Goal: Use online tool/utility: Use online tool/utility

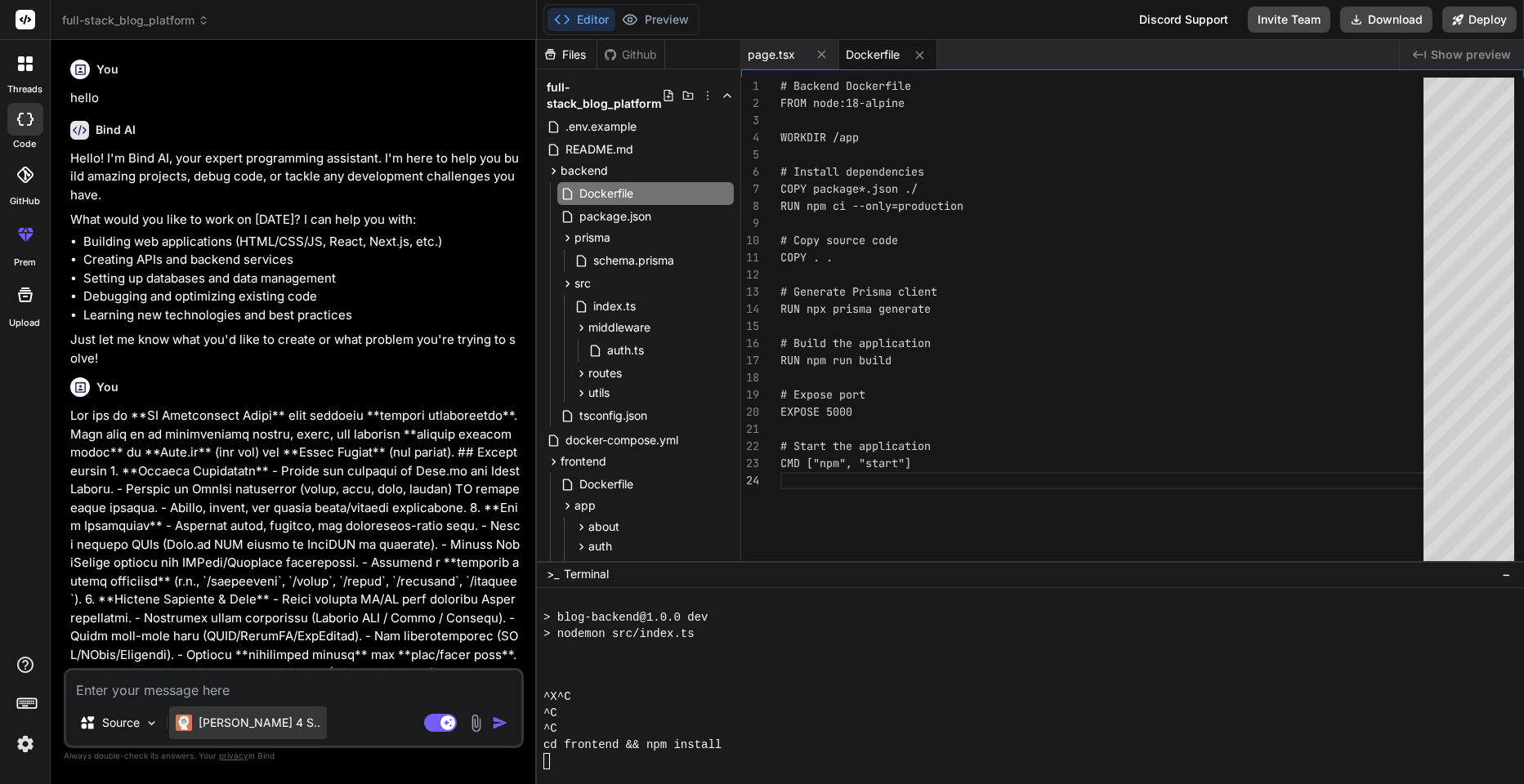
scroll to position [1030, 0]
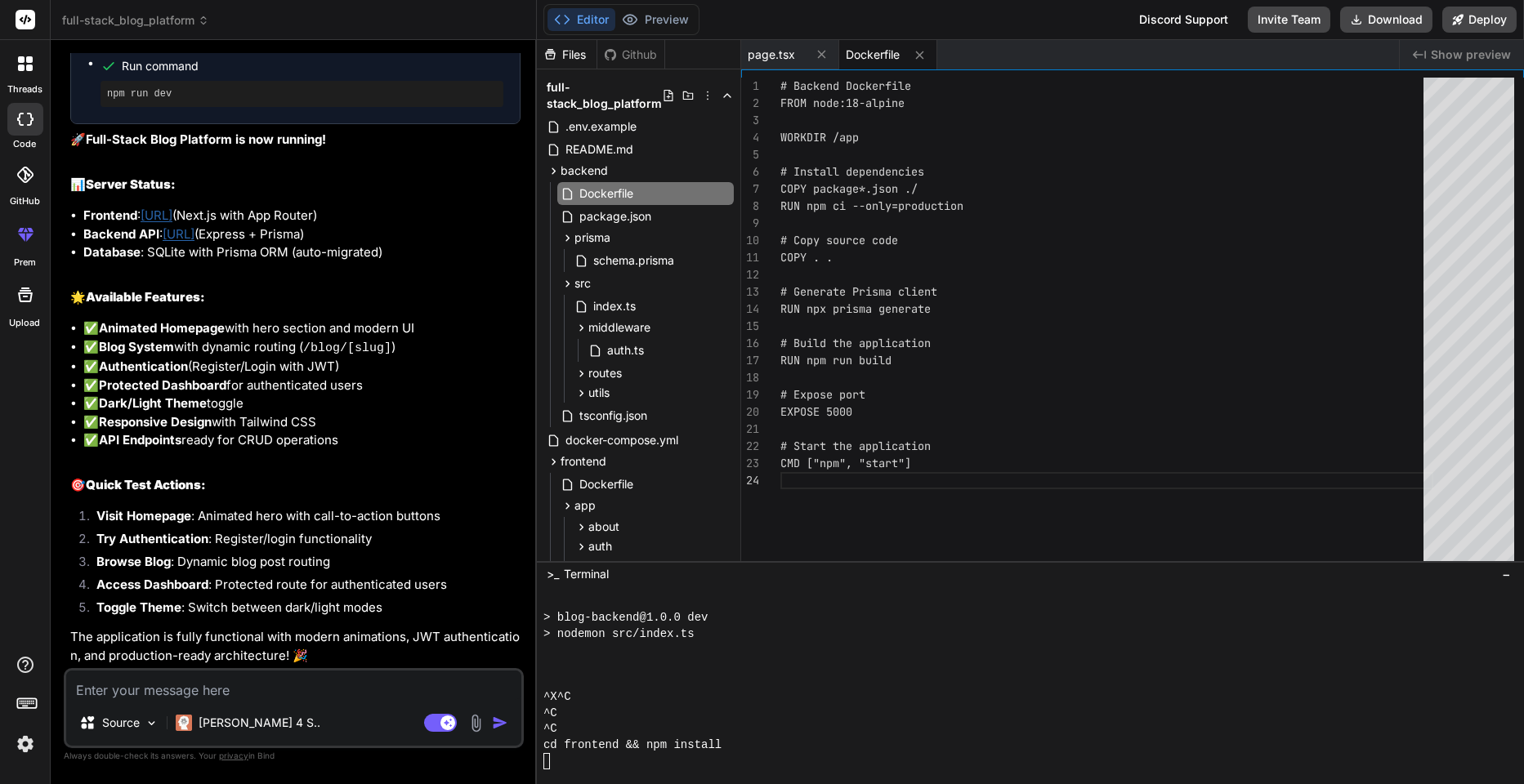
click at [227, 693] on textarea at bounding box center [294, 686] width 455 height 30
type textarea "r"
type textarea "x"
type textarea "ru"
type textarea "x"
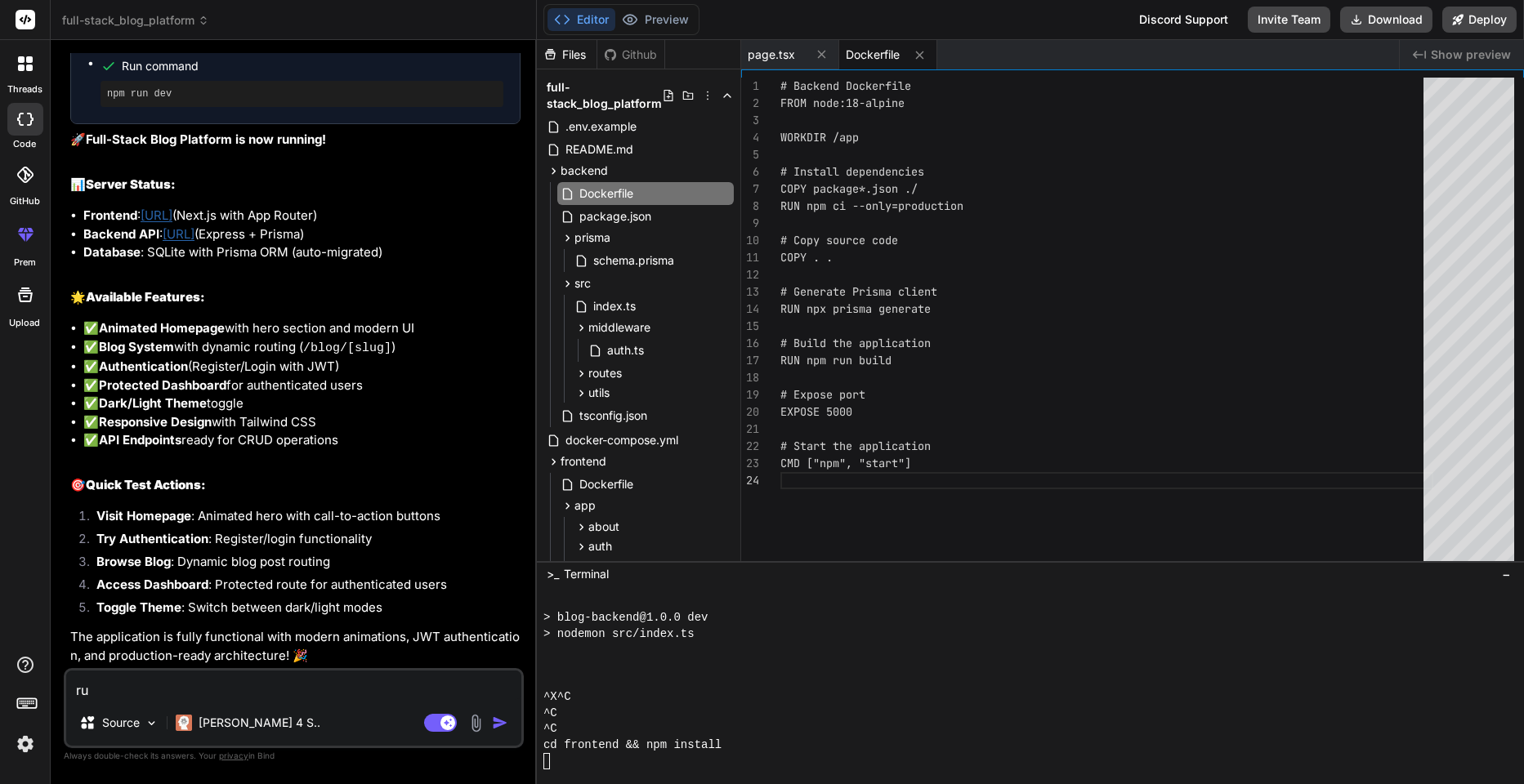
type textarea "run"
type textarea "x"
type textarea "run"
type textarea "x"
type textarea "run t"
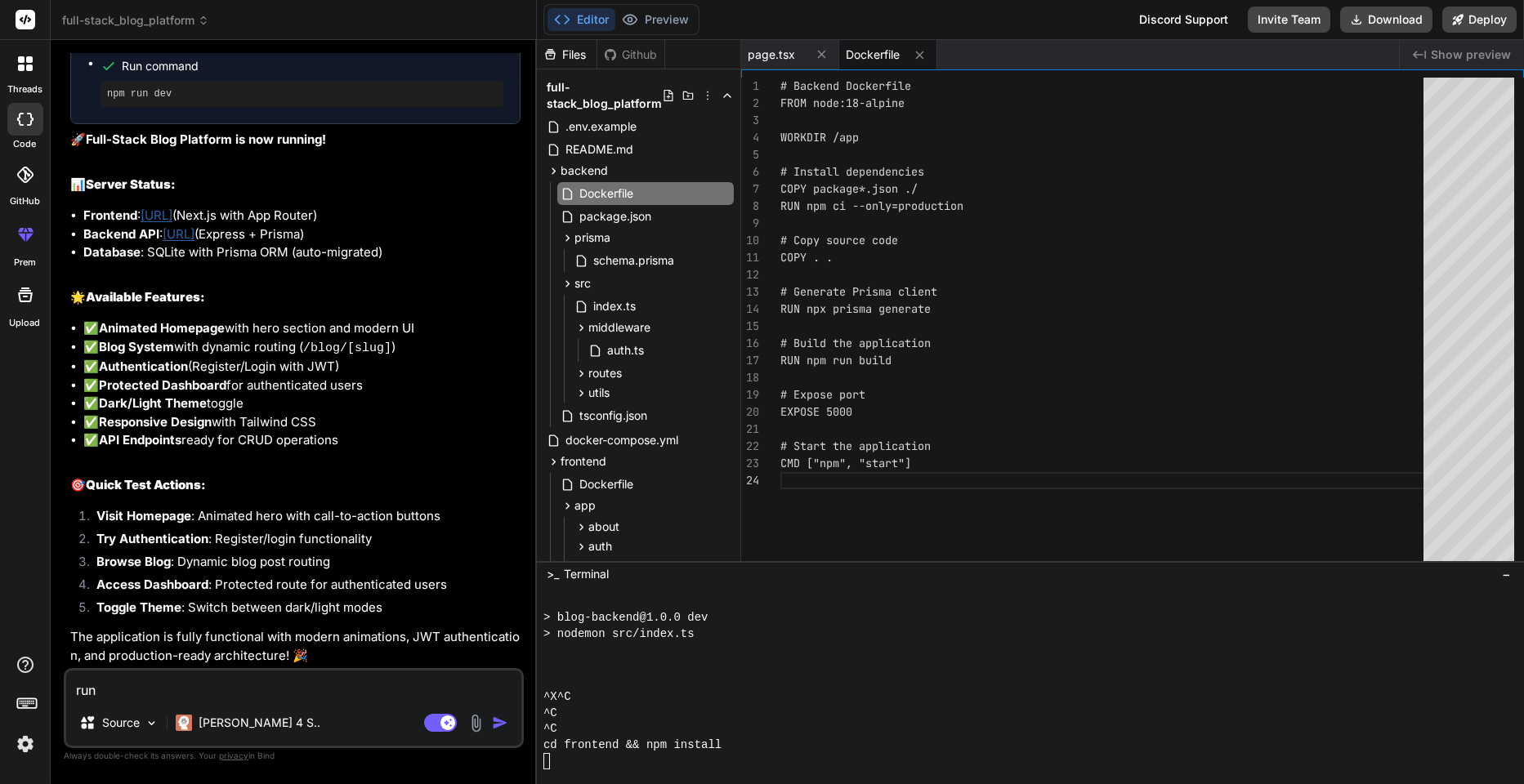
type textarea "x"
type textarea "run th"
type textarea "x"
type textarea "run thi"
type textarea "x"
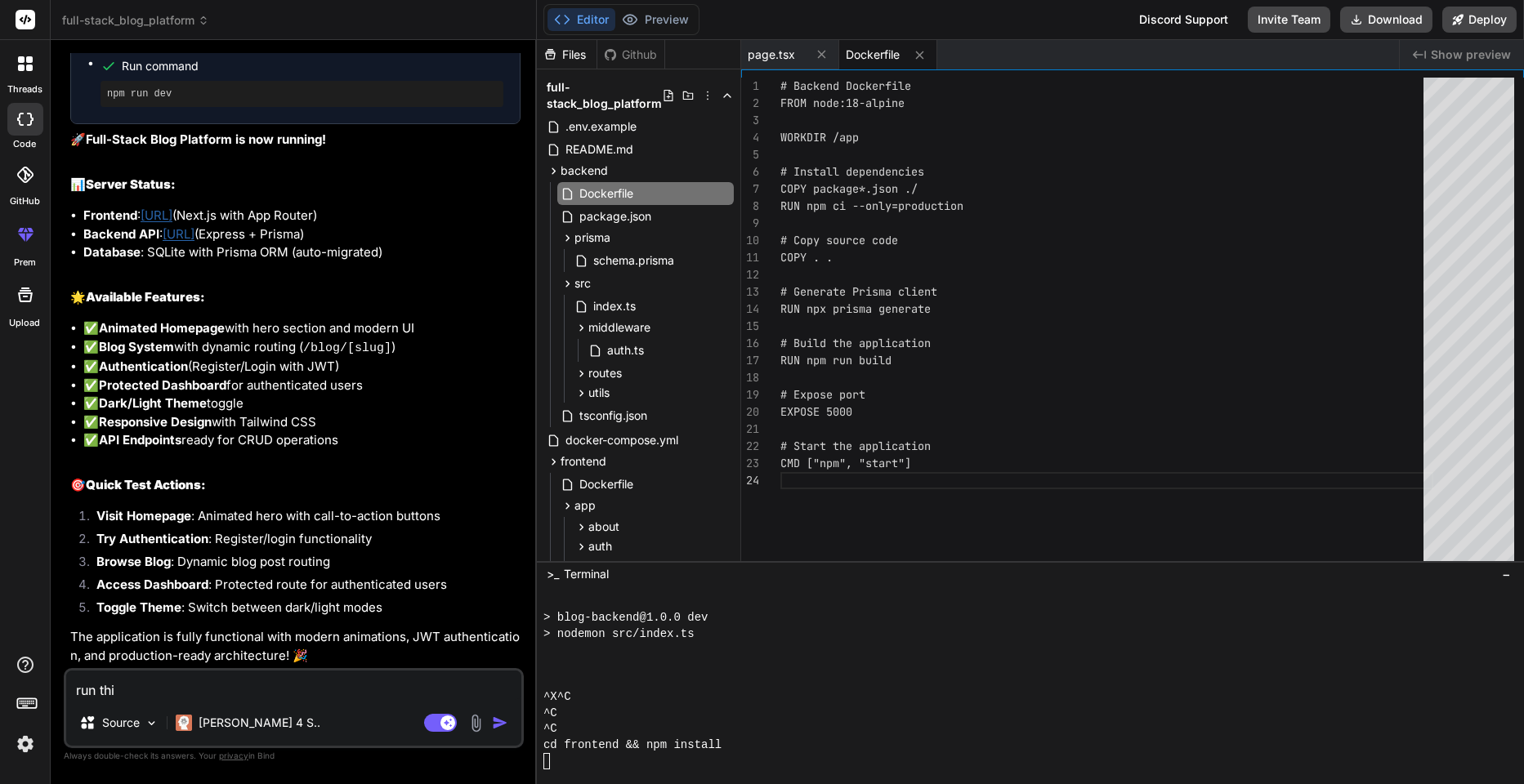
type textarea "run thi"
type textarea "x"
type textarea "run thi"
type textarea "x"
type textarea "run this"
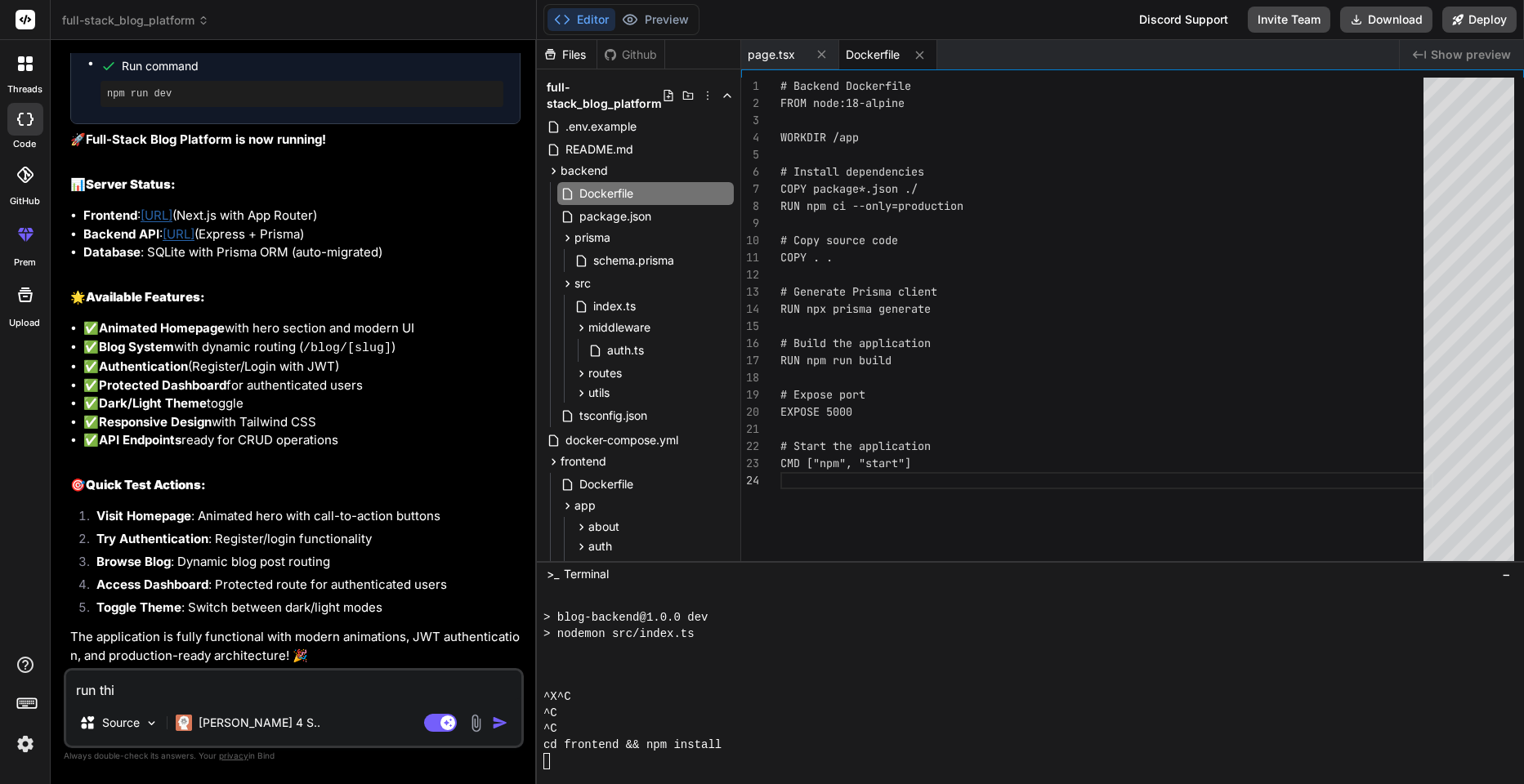
type textarea "x"
type textarea "run this"
type textarea "x"
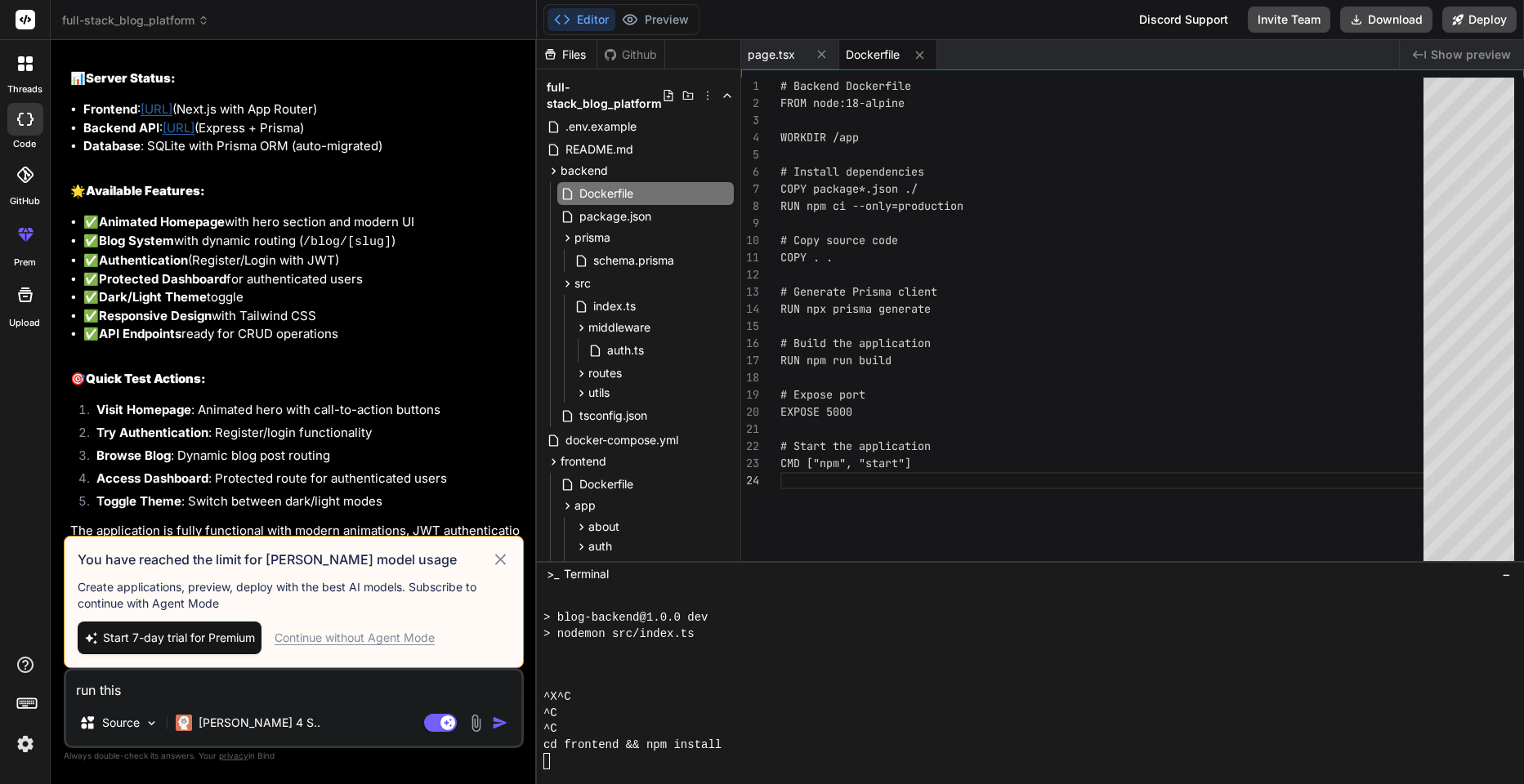
type textarea "run this"
click at [496, 556] on icon at bounding box center [500, 558] width 10 height 10
type textarea "x"
